Goal: Task Accomplishment & Management: Manage account settings

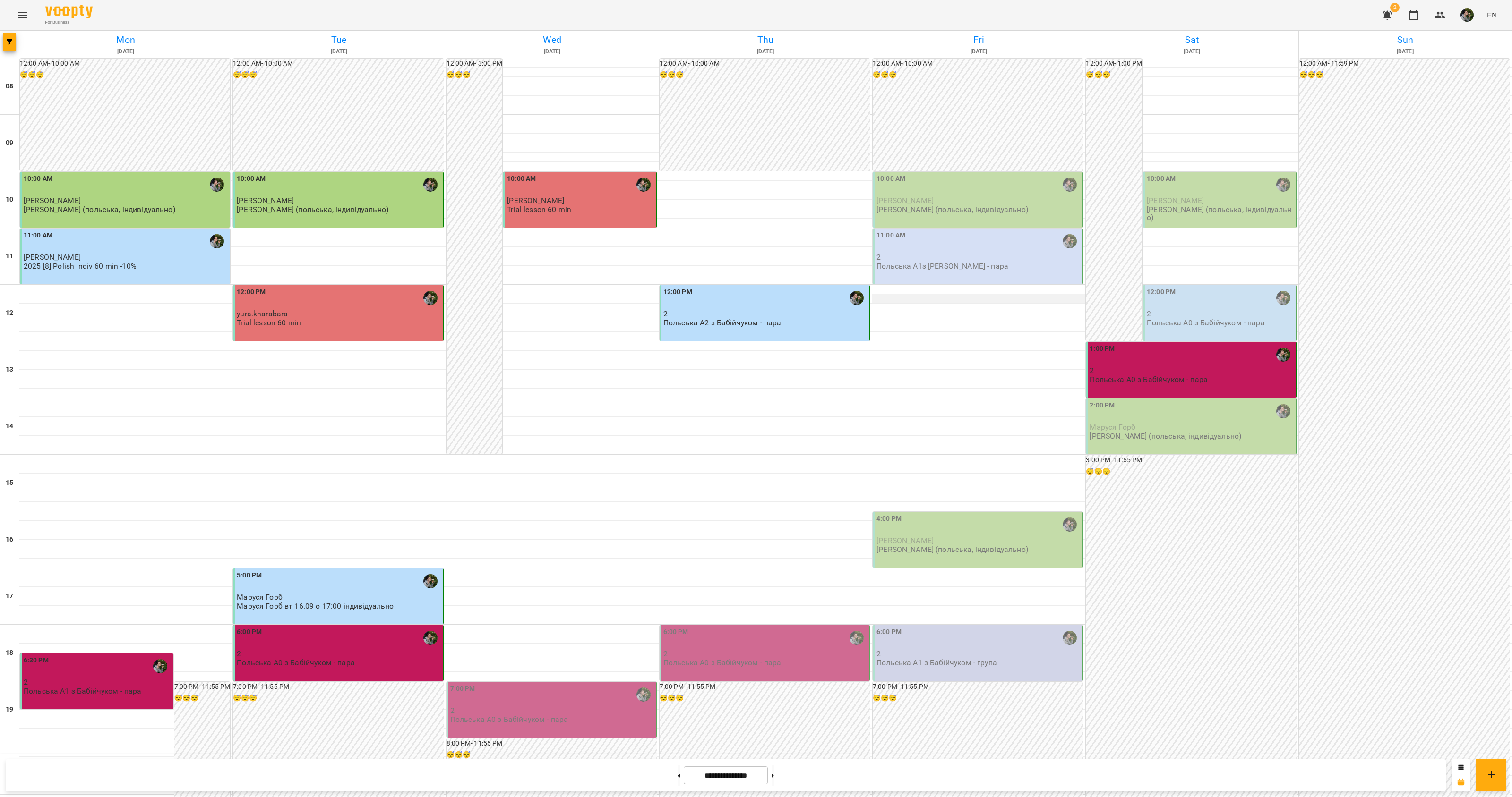
scroll to position [59, 0]
click at [938, 253] on p "2" at bounding box center [978, 257] width 204 height 8
click at [942, 249] on div "11:00 AM" at bounding box center [978, 241] width 204 height 22
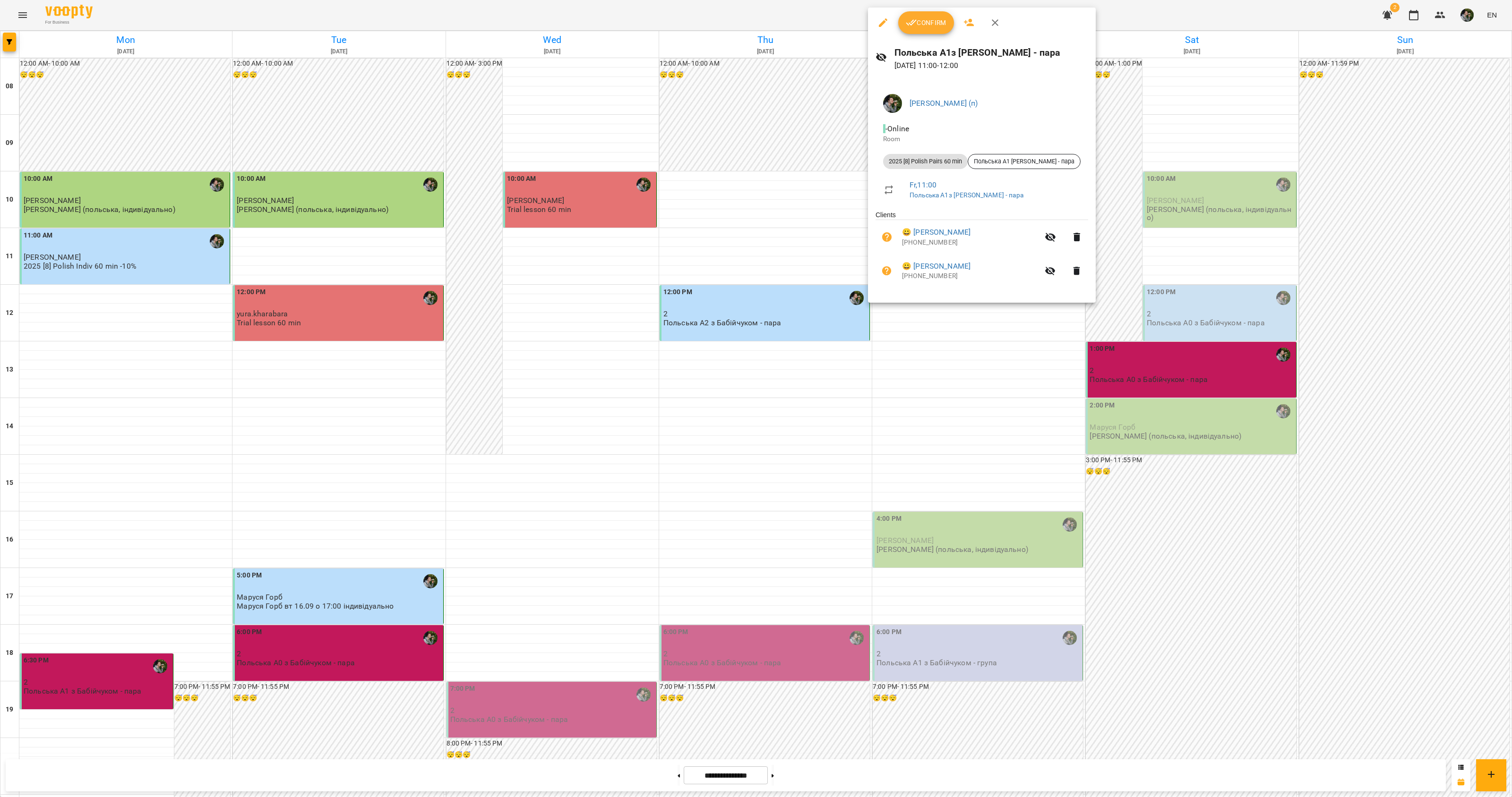
click at [939, 336] on div at bounding box center [756, 398] width 1512 height 797
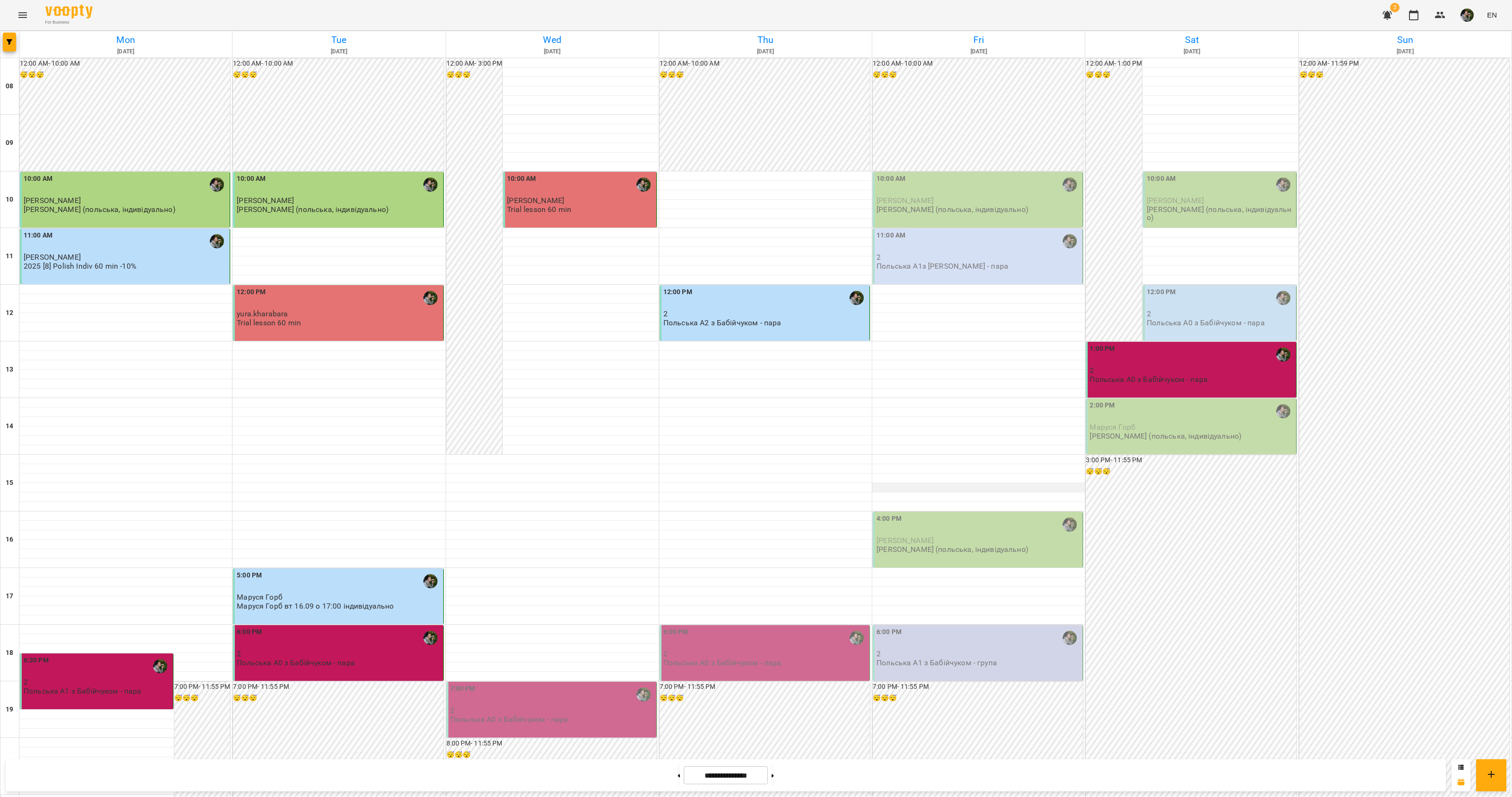
scroll to position [118, 0]
click at [743, 285] on div "12:00 PM 2 Польська А2 з [PERSON_NAME] - пара" at bounding box center [765, 313] width 210 height 56
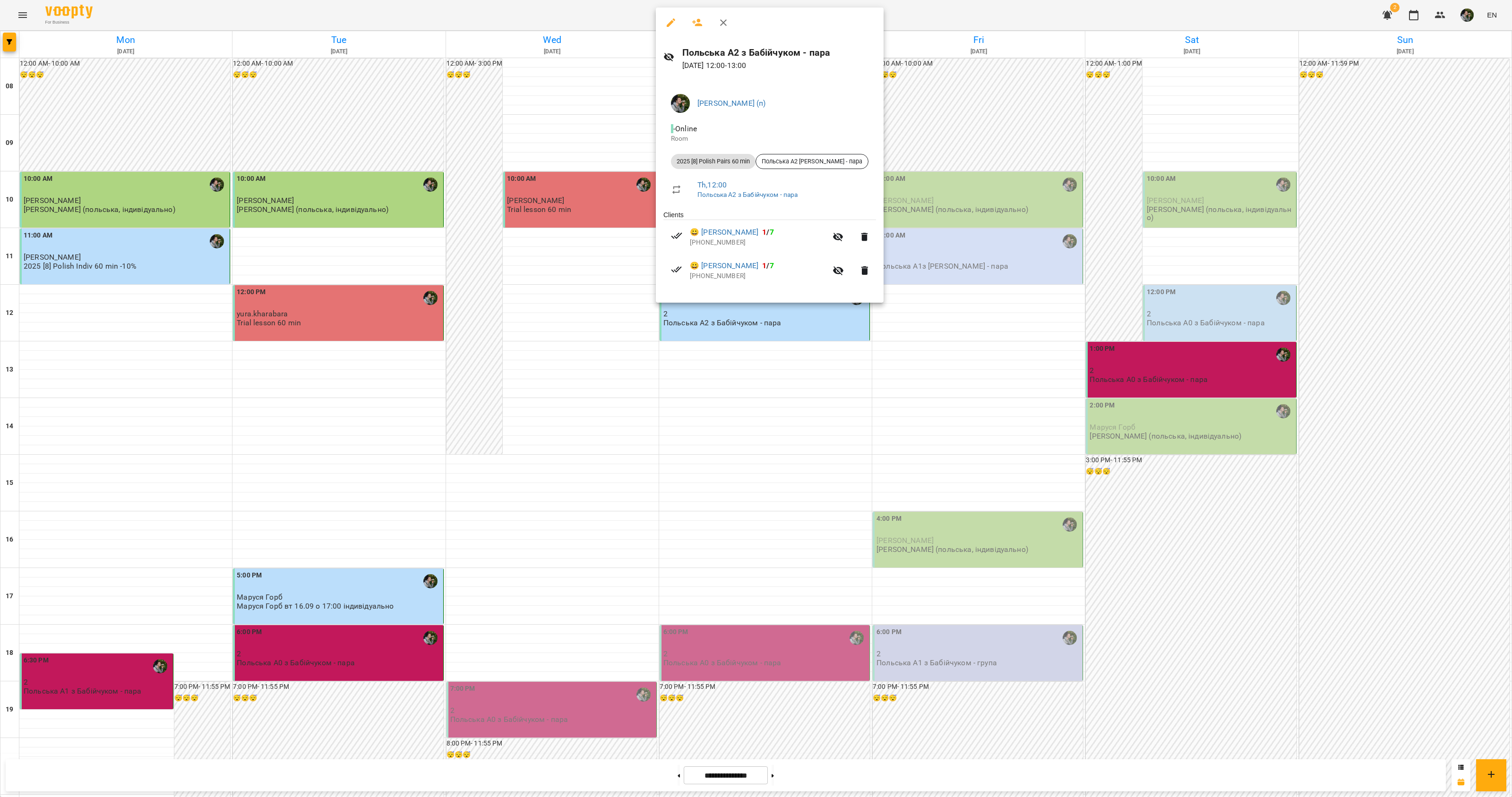
click at [726, 362] on div at bounding box center [756, 398] width 1512 height 797
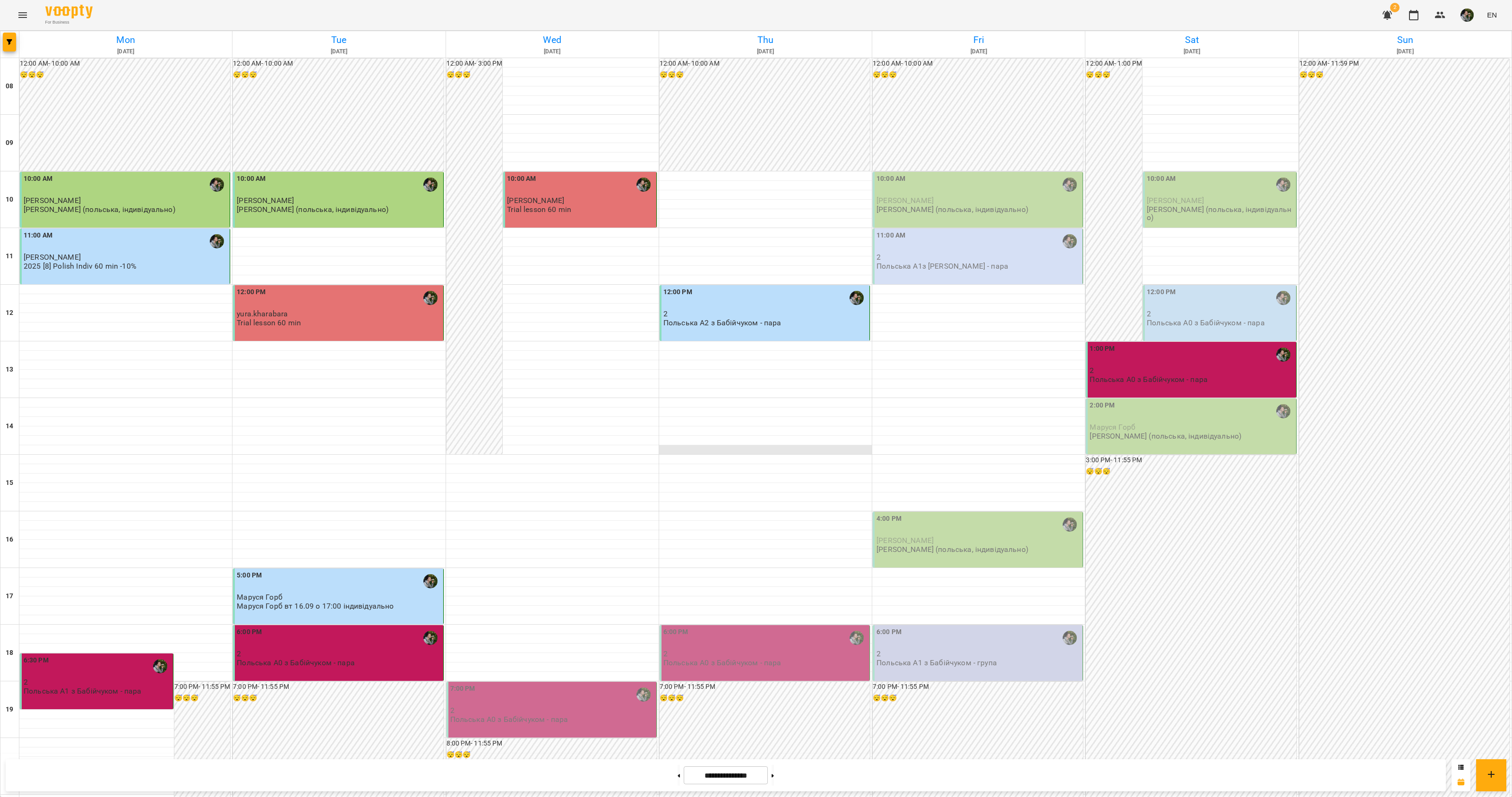
scroll to position [154, 0]
click at [715, 650] on p "2" at bounding box center [765, 654] width 204 height 8
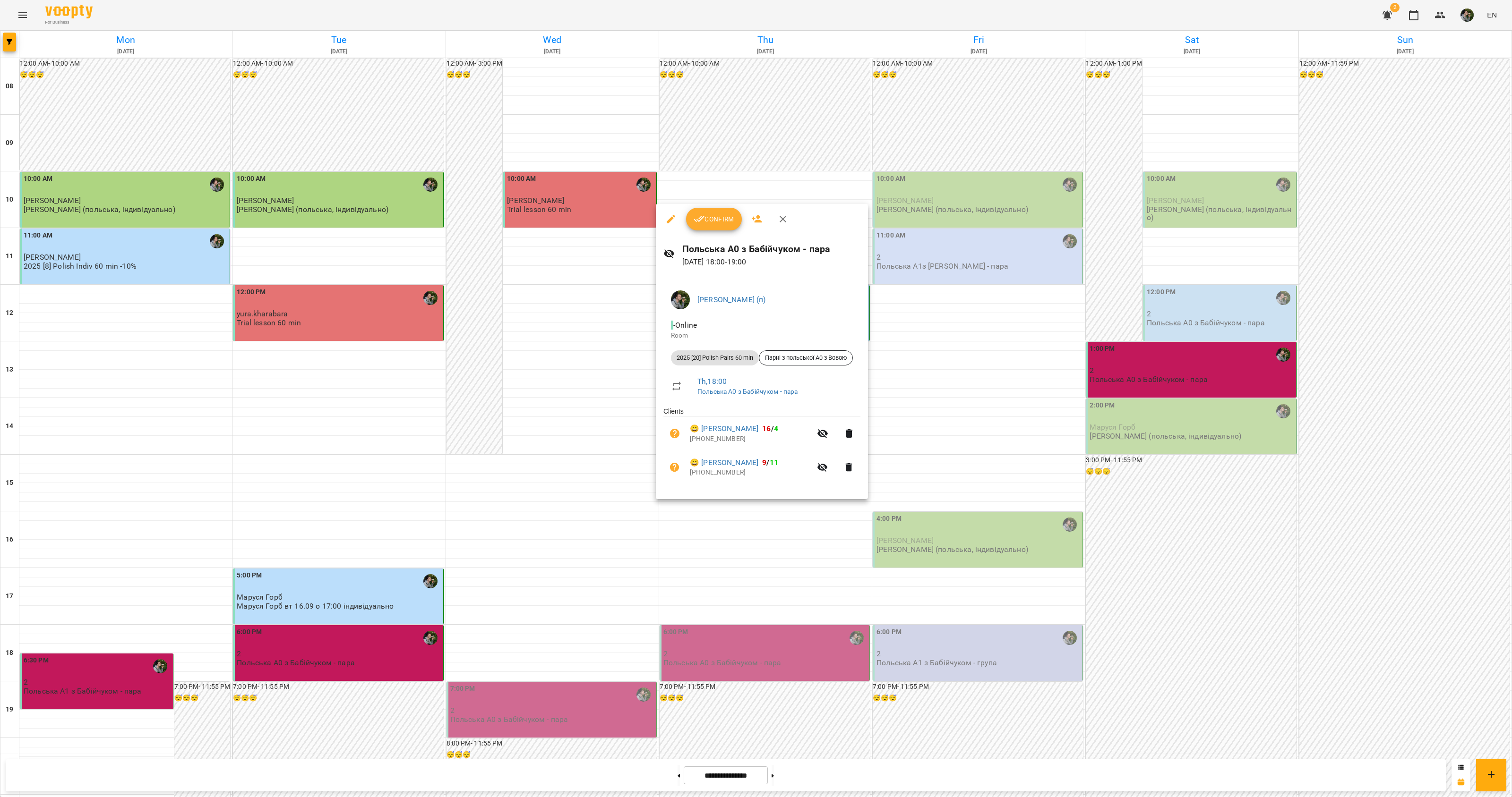
click at [590, 551] on div at bounding box center [756, 398] width 1512 height 797
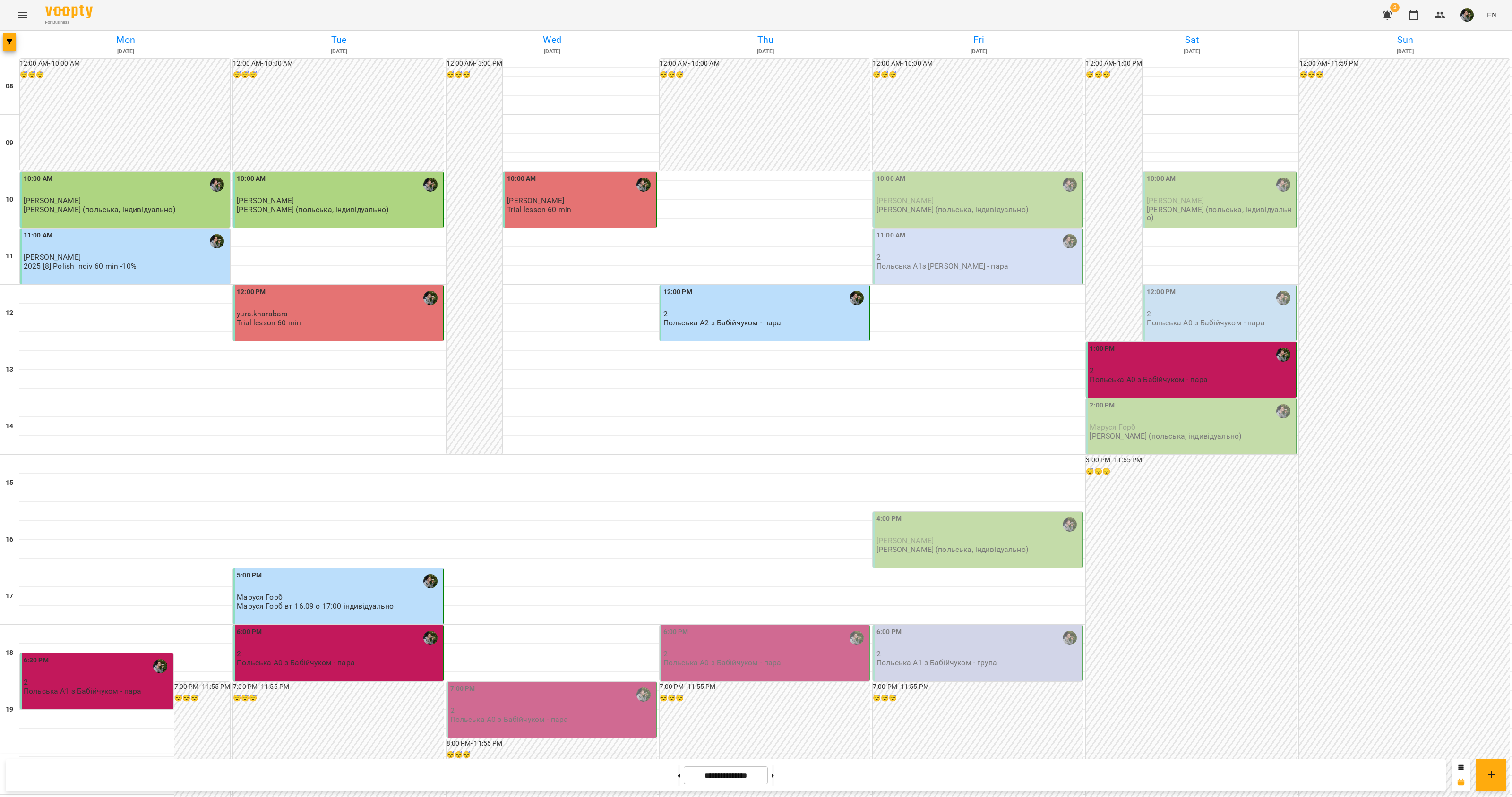
click at [566, 706] on p "2" at bounding box center [552, 711] width 204 height 8
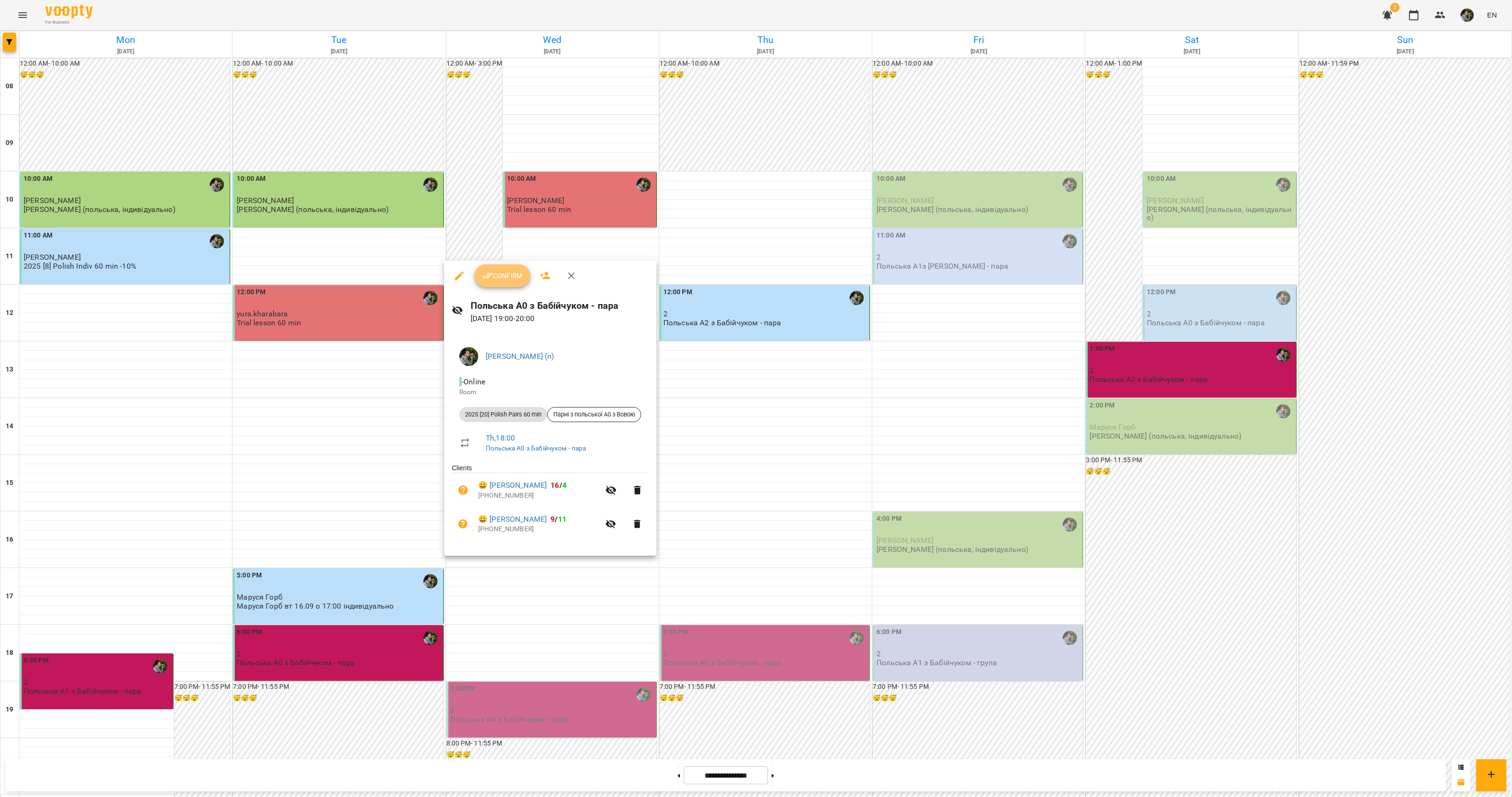
click at [509, 279] on span "Confirm" at bounding box center [502, 275] width 41 height 11
